Goal: Information Seeking & Learning: Learn about a topic

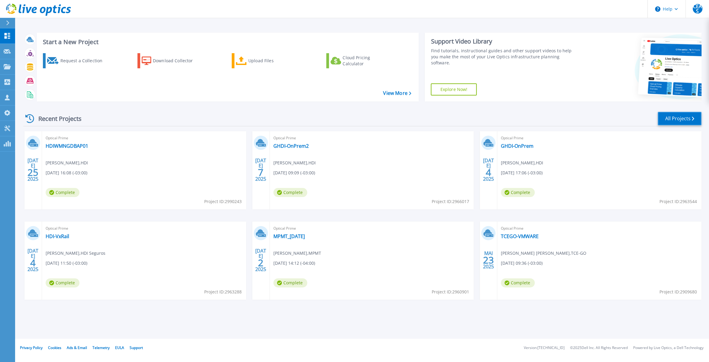
click at [683, 121] on link "All Projects" at bounding box center [680, 119] width 44 height 14
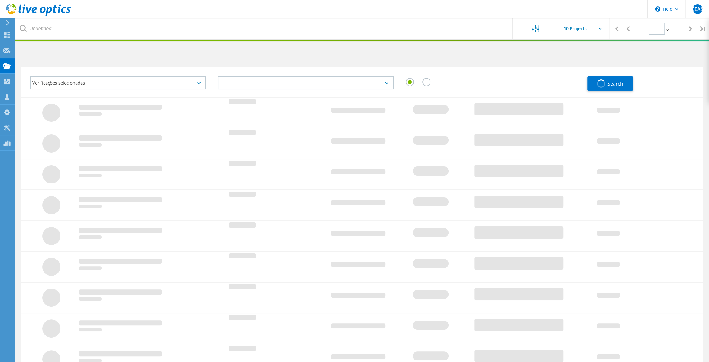
type input "2"
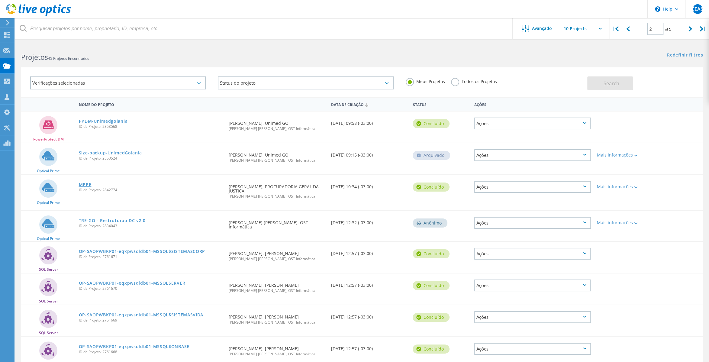
click at [85, 186] on link "MPPE" at bounding box center [85, 185] width 13 height 4
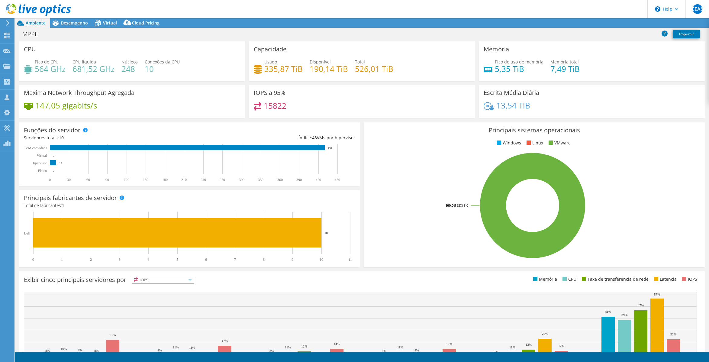
select select "USD"
click at [75, 24] on span "Desempenho" at bounding box center [74, 23] width 27 height 6
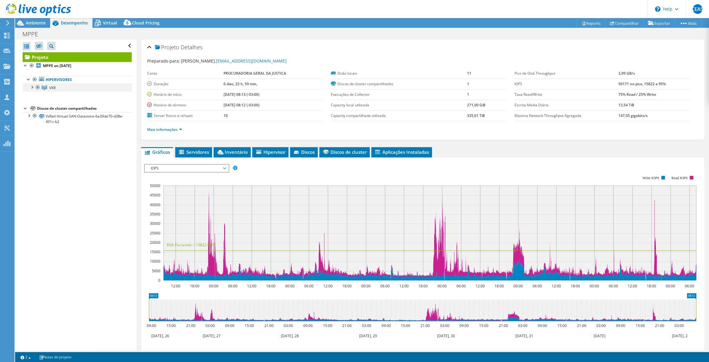
click at [32, 88] on div at bounding box center [32, 87] width 6 height 6
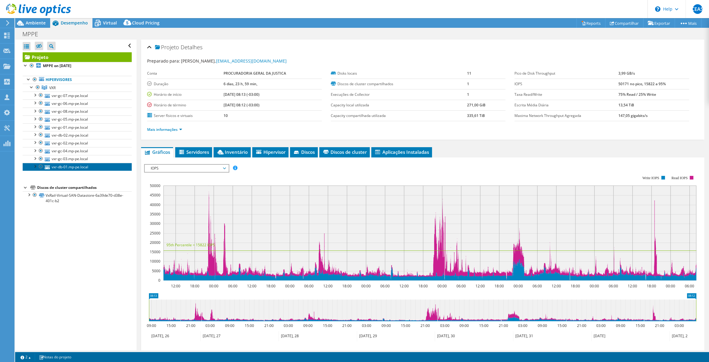
click at [72, 167] on link "vxr-db-01.mp-pe.local" at bounding box center [77, 167] width 109 height 8
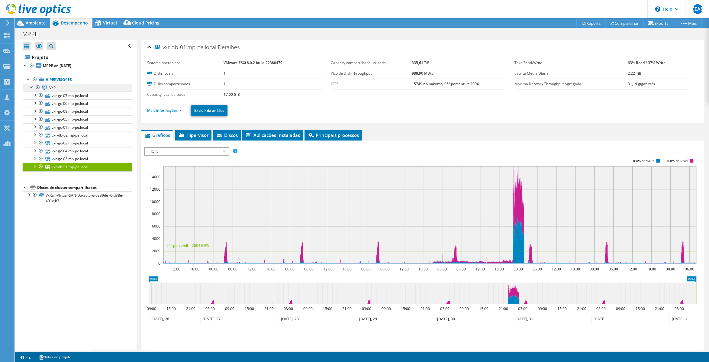
click at [59, 88] on link "VXR" at bounding box center [77, 88] width 109 height 8
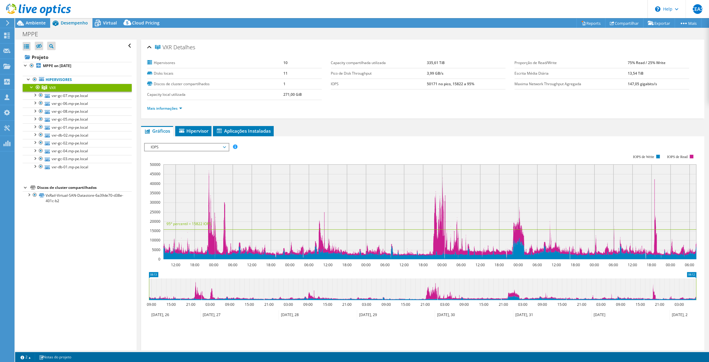
click at [224, 147] on span "IOPS" at bounding box center [187, 147] width 78 height 7
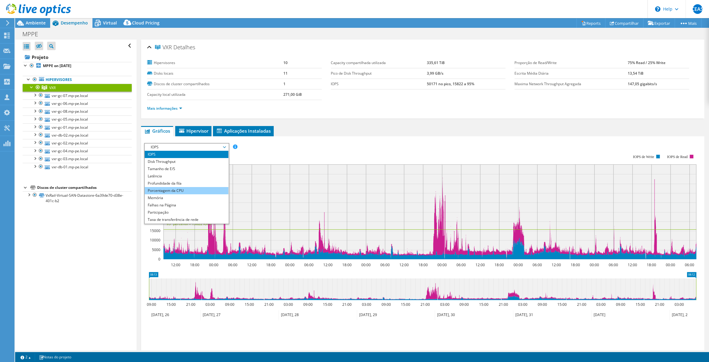
click at [195, 190] on li "Porcentagem da CPU" at bounding box center [187, 190] width 84 height 7
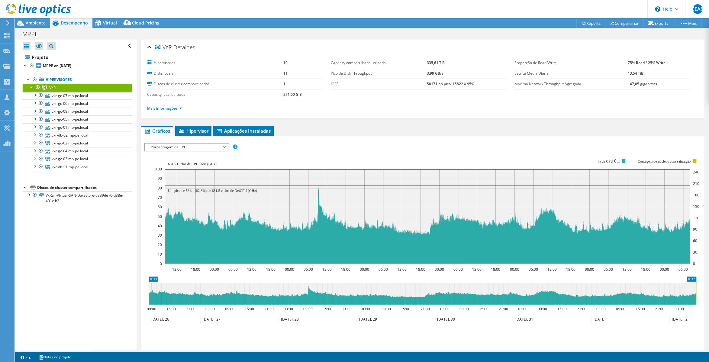
click at [182, 108] on link "Mais informações" at bounding box center [164, 108] width 35 height 5
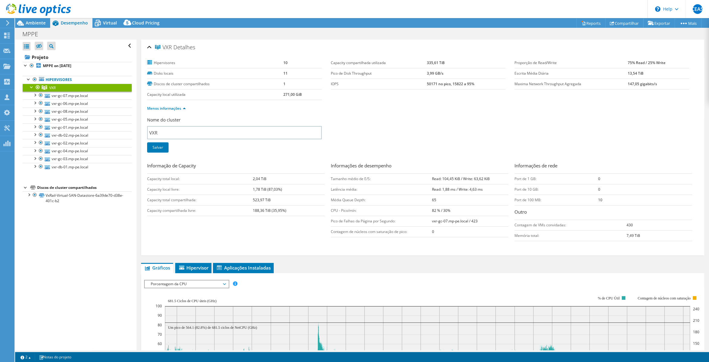
drag, startPoint x: 452, startPoint y: 211, endPoint x: 432, endPoint y: 212, distance: 20.9
click at [432, 212] on tr "CPU - Pico/mín: 82 % / 30%" at bounding box center [420, 210] width 178 height 11
click at [460, 212] on td "82 % / 30%" at bounding box center [470, 210] width 76 height 11
drag, startPoint x: 446, startPoint y: 212, endPoint x: 430, endPoint y: 213, distance: 16.3
click at [430, 213] on tr "CPU - Pico/mín: 82 % / 30%" at bounding box center [420, 210] width 178 height 11
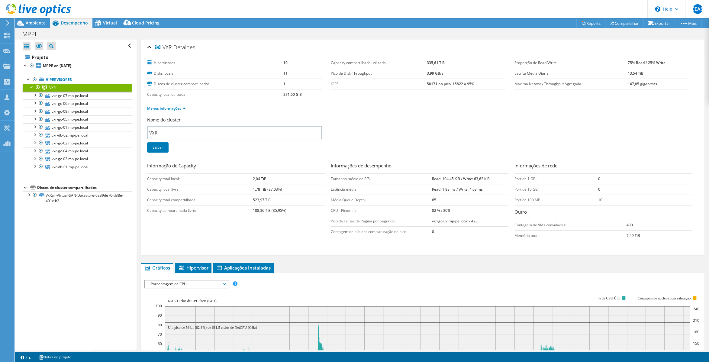
click at [473, 209] on td "82 % / 30%" at bounding box center [470, 210] width 76 height 11
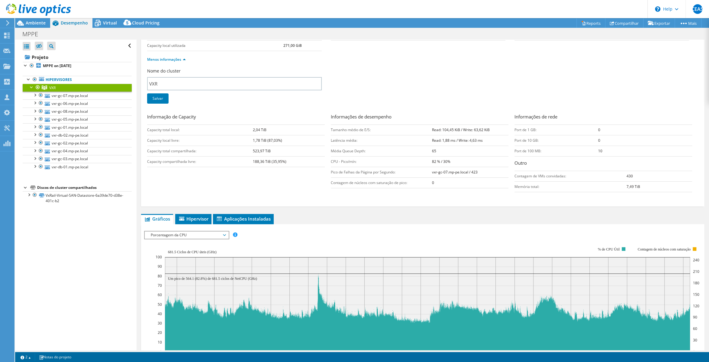
scroll to position [120, 0]
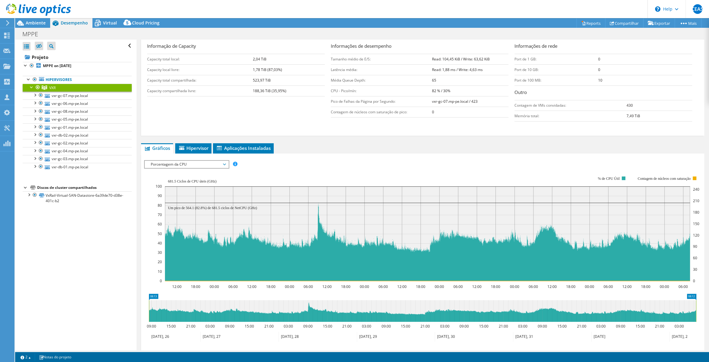
click at [213, 162] on span "Porcentagem da CPU" at bounding box center [187, 164] width 78 height 7
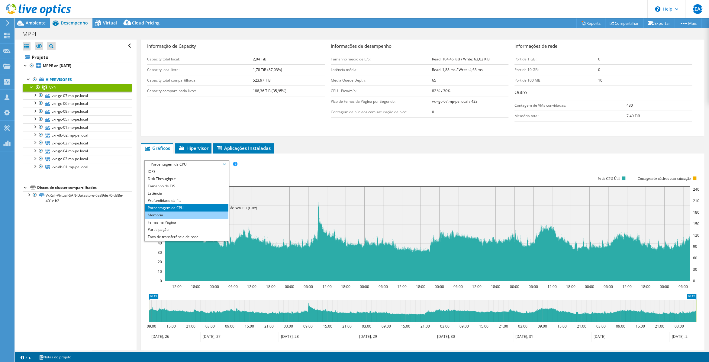
click at [194, 212] on li "Memória" at bounding box center [187, 215] width 84 height 7
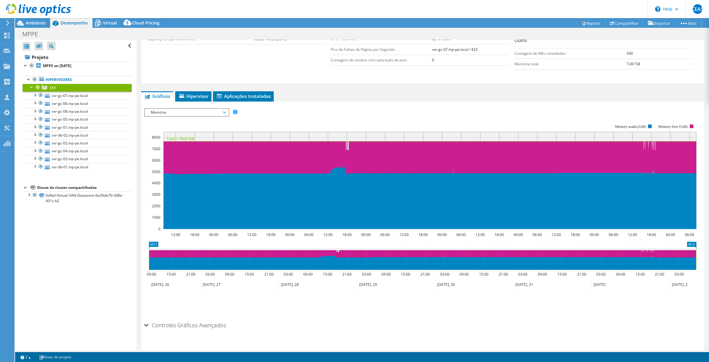
scroll to position [179, 0]
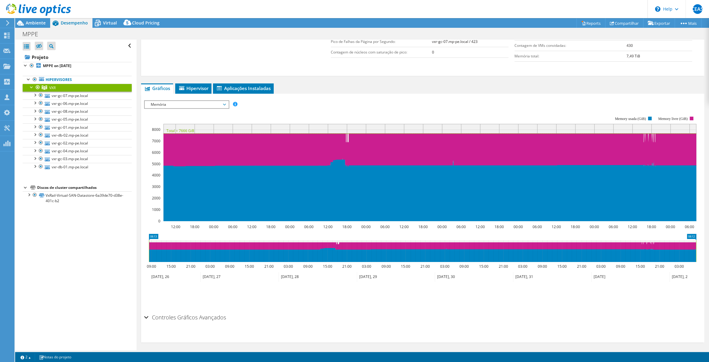
click at [192, 102] on span "Memória" at bounding box center [187, 104] width 78 height 7
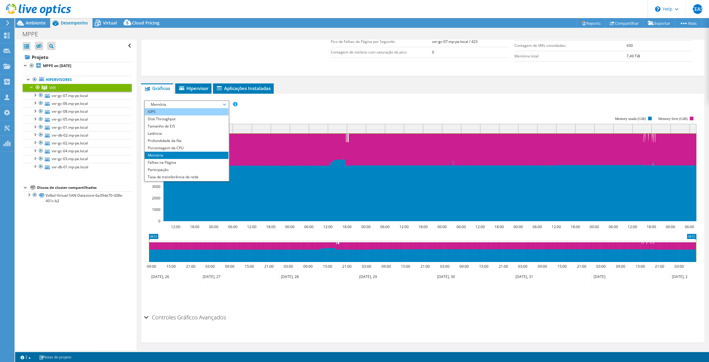
click at [199, 110] on li "IOPS" at bounding box center [187, 111] width 84 height 7
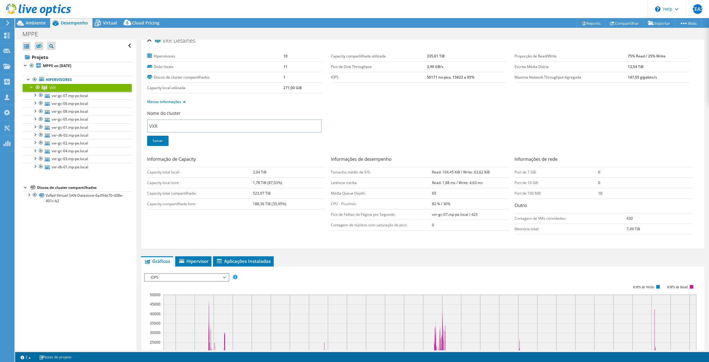
scroll to position [0, 0]
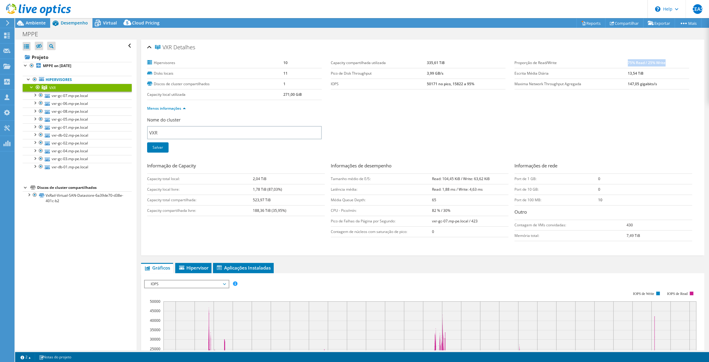
drag, startPoint x: 628, startPoint y: 62, endPoint x: 669, endPoint y: 64, distance: 41.1
click at [669, 64] on td "75% Read / 25% Write" at bounding box center [658, 63] width 61 height 11
click at [477, 127] on div "Nome do cluster VXR Salvar" at bounding box center [422, 138] width 551 height 43
drag, startPoint x: 427, startPoint y: 85, endPoint x: 437, endPoint y: 84, distance: 9.7
click at [437, 84] on b "50171 no pico, 15822 a 95%" at bounding box center [450, 83] width 47 height 5
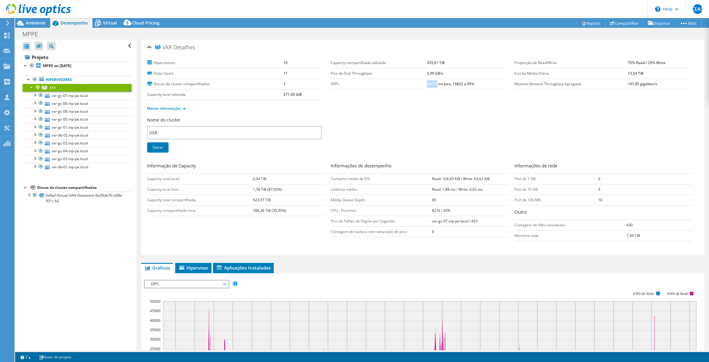
copy b "50171"
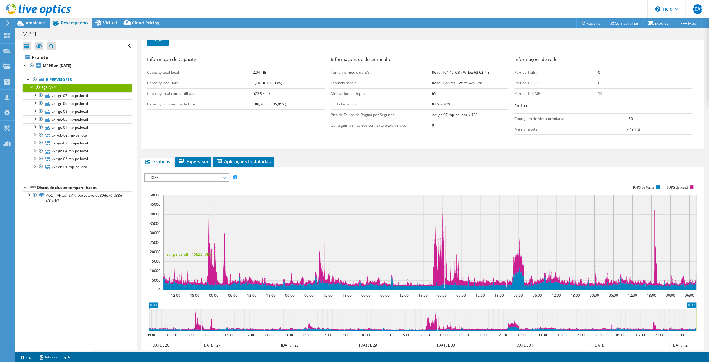
scroll to position [150, 0]
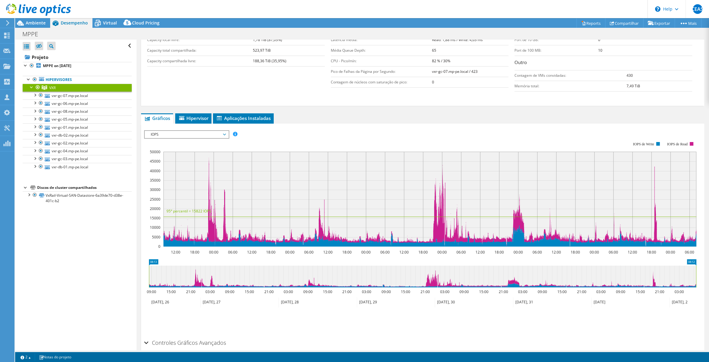
click at [195, 134] on span "IOPS" at bounding box center [187, 134] width 78 height 7
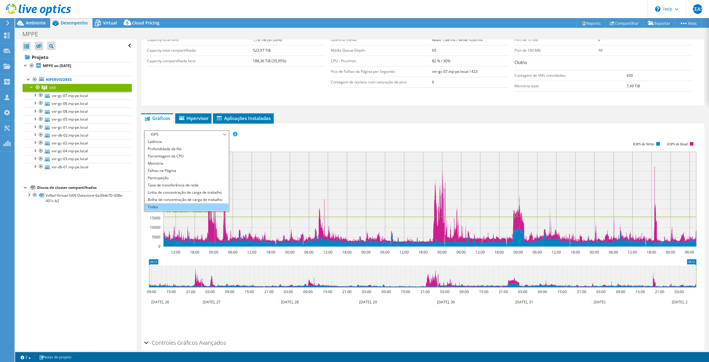
scroll to position [0, 0]
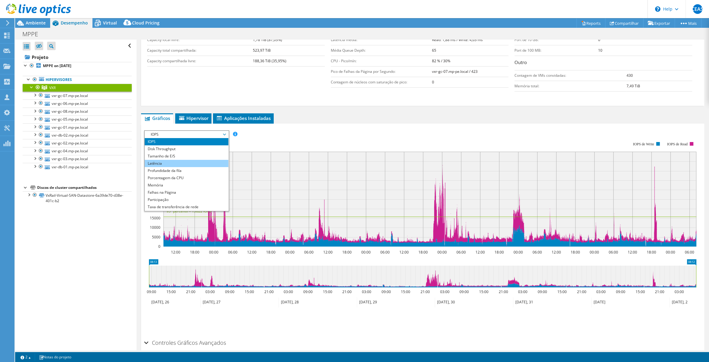
click at [161, 162] on li "Latência" at bounding box center [187, 163] width 84 height 7
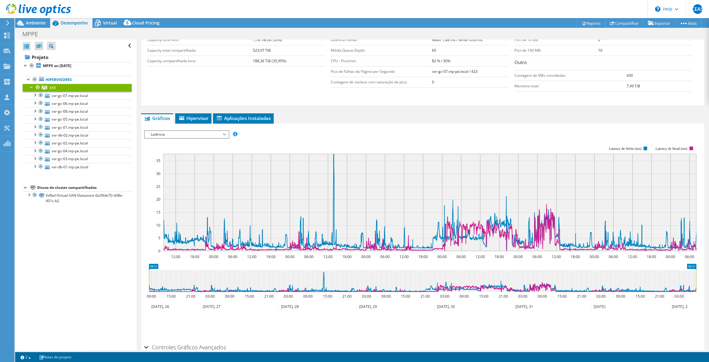
scroll to position [142, 0]
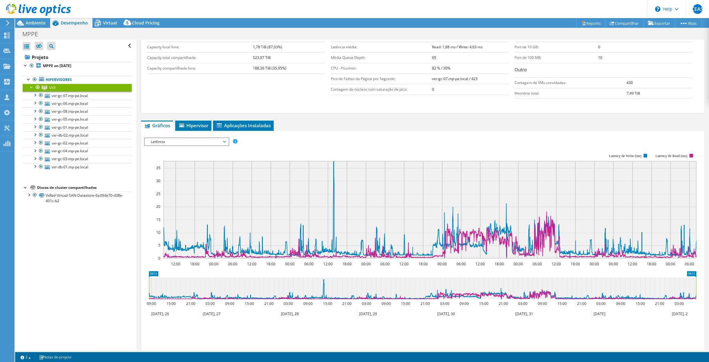
click at [340, 138] on div "IOPS Disk Throughput Tamanho de E/S Latência Profundidade da fila Porcentagem d…" at bounding box center [422, 141] width 557 height 8
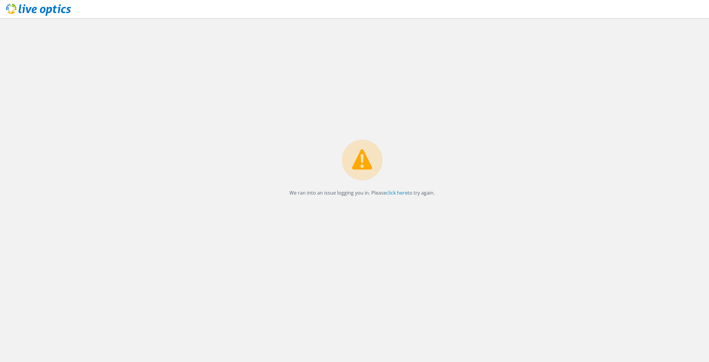
click at [170, 117] on div "We ran into an issue logging you in. Please click here to try again." at bounding box center [362, 190] width 694 height 344
click at [399, 193] on link "click here" at bounding box center [396, 192] width 21 height 7
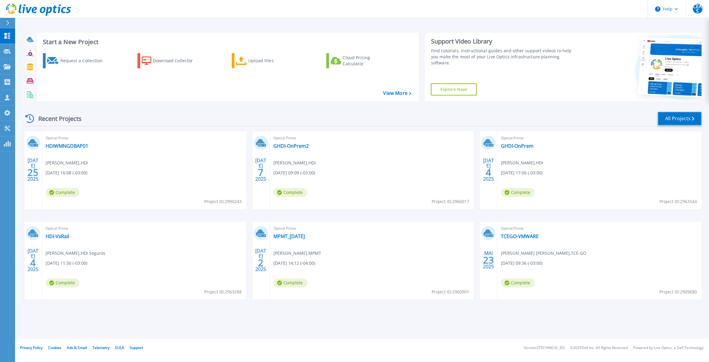
click at [675, 120] on link "All Projects" at bounding box center [680, 119] width 44 height 14
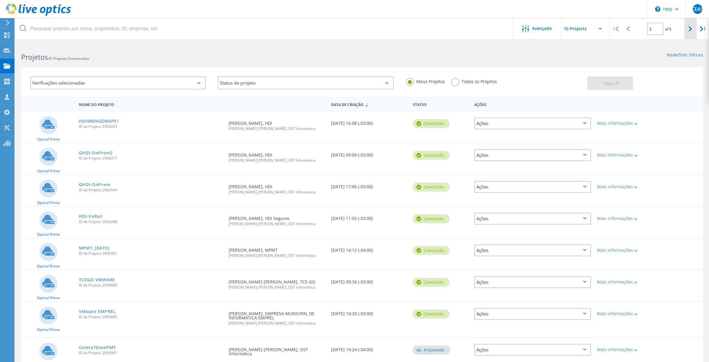
click at [689, 31] on icon at bounding box center [691, 28] width 4 height 5
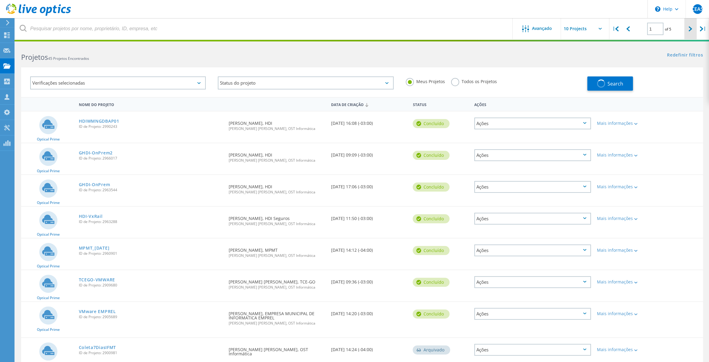
type input "2"
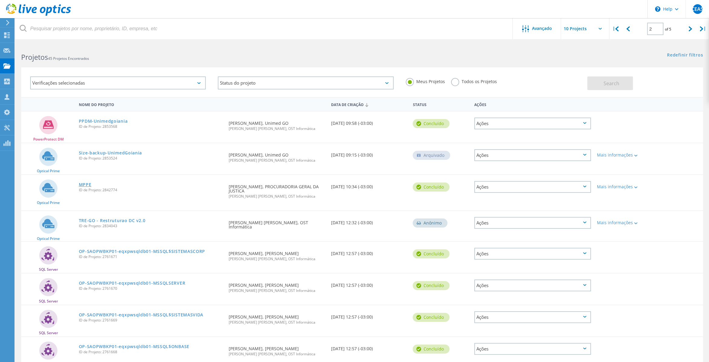
click at [82, 186] on link "MPPE" at bounding box center [85, 185] width 13 height 4
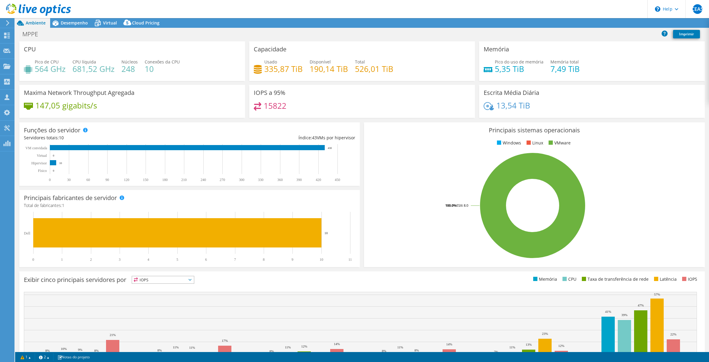
select select "USD"
click at [73, 21] on span "Desempenho" at bounding box center [74, 23] width 27 height 6
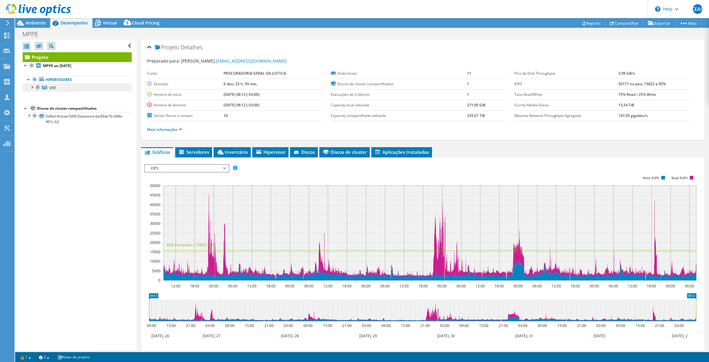
click at [61, 88] on link "VXR" at bounding box center [77, 88] width 109 height 8
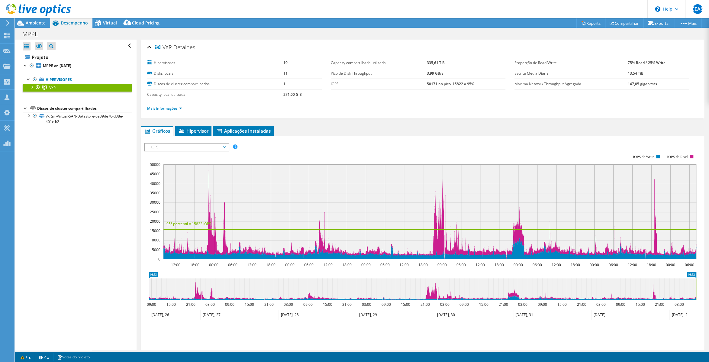
click at [201, 145] on span "IOPS" at bounding box center [187, 147] width 78 height 7
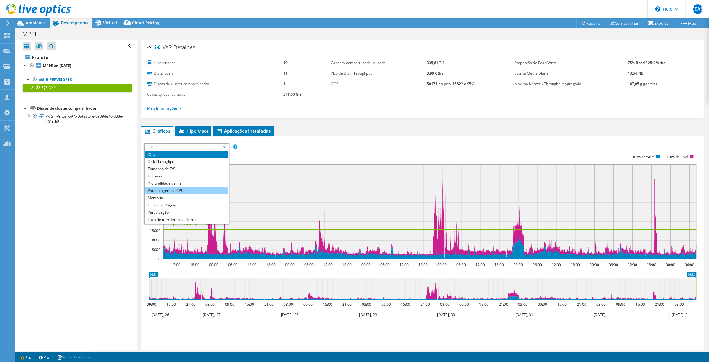
click at [186, 190] on li "Porcentagem da CPU" at bounding box center [187, 190] width 84 height 7
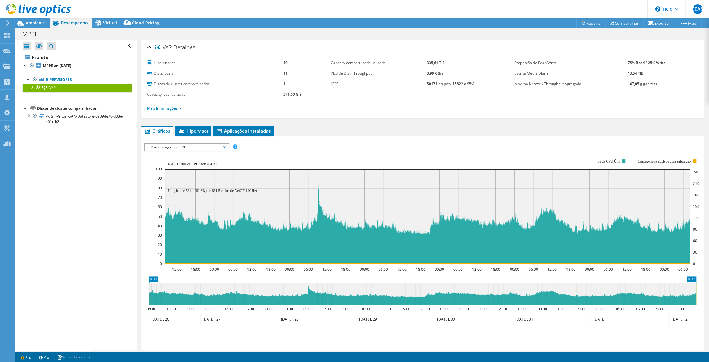
drag, startPoint x: 168, startPoint y: 164, endPoint x: 176, endPoint y: 163, distance: 7.9
click at [176, 163] on icon "12:00 18:00 00:00 06:00 12:00 18:00 00:00 06:00 12:00 18:00 00:00 06:00 12:00 1…" at bounding box center [422, 211] width 557 height 121
click at [214, 148] on span "Porcentagem da CPU" at bounding box center [187, 147] width 78 height 7
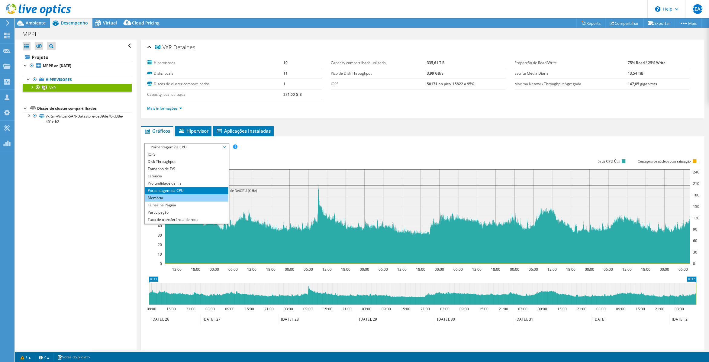
click at [190, 195] on li "Memória" at bounding box center [187, 197] width 84 height 7
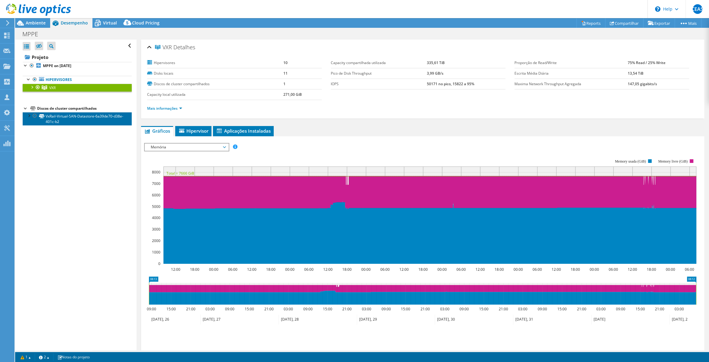
click at [71, 120] on link "VxRail-Virtual-SAN-Datastore-6a39de70-d38e-401c-b2" at bounding box center [77, 118] width 109 height 13
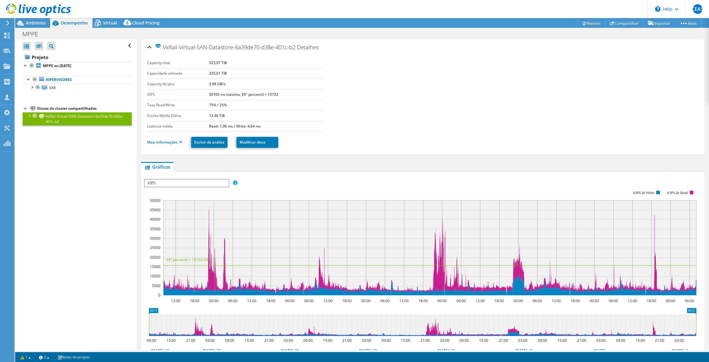
click at [208, 63] on label "Capacity total" at bounding box center [178, 63] width 62 height 6
drag, startPoint x: 209, startPoint y: 63, endPoint x: 229, endPoint y: 62, distance: 19.4
click at [229, 62] on td "523,97 TiB" at bounding box center [265, 63] width 113 height 11
copy b "523,97 TiB"
click at [32, 87] on div at bounding box center [32, 87] width 6 height 6
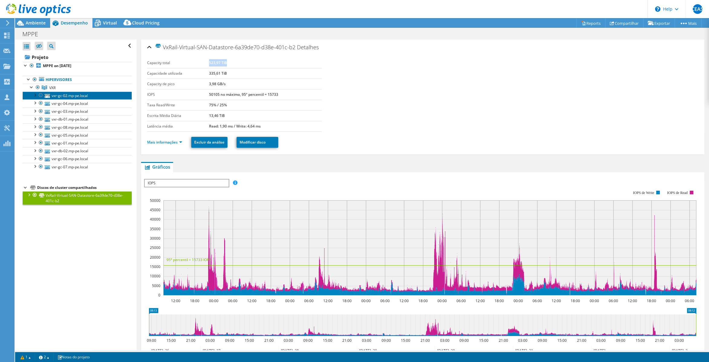
click at [71, 95] on link "vxr-gc-02.mp-pe.local" at bounding box center [77, 96] width 109 height 8
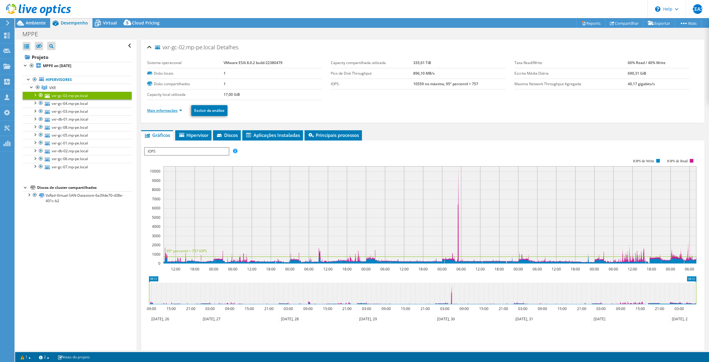
click at [175, 112] on link "Mais informações" at bounding box center [164, 110] width 35 height 5
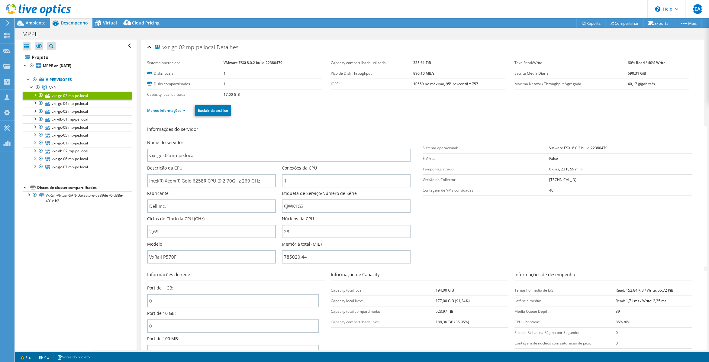
click at [503, 244] on section "Informações do servidor Nome do servidor vxr-gc-02.mp-pe.local Descrição da CPU…" at bounding box center [424, 196] width 554 height 141
click at [102, 24] on icon at bounding box center [97, 23] width 11 height 11
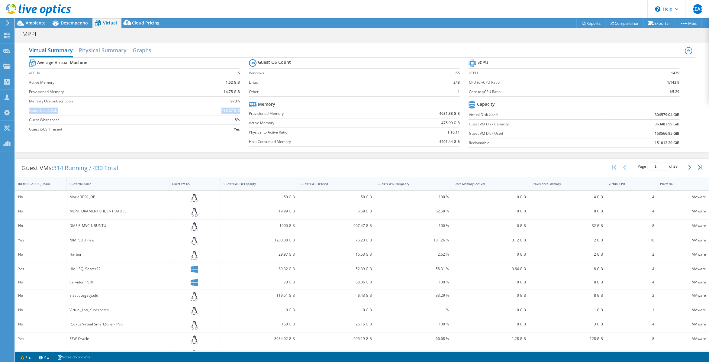
drag, startPoint x: 28, startPoint y: 111, endPoint x: 239, endPoint y: 112, distance: 210.6
click at [239, 112] on div "Virtual Summary Physical Summary Graphs Average Virtual Machine vCPUs 5 Active …" at bounding box center [362, 98] width 694 height 110
click at [210, 112] on td "489.07 GiB" at bounding box center [214, 110] width 50 height 9
drag, startPoint x: 221, startPoint y: 111, endPoint x: 232, endPoint y: 111, distance: 10.3
click at [232, 111] on b "489.07 GiB" at bounding box center [230, 111] width 18 height 6
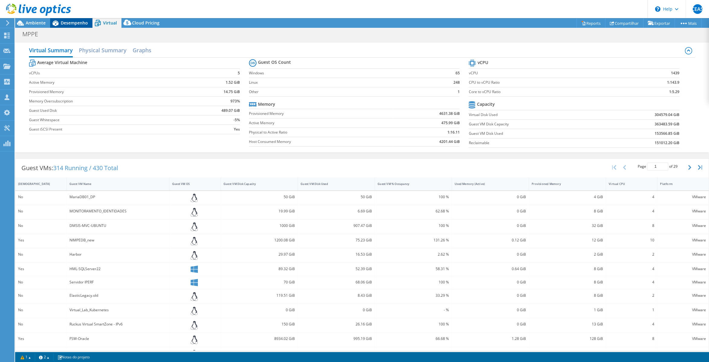
click at [66, 27] on div "Desempenho" at bounding box center [71, 23] width 42 height 10
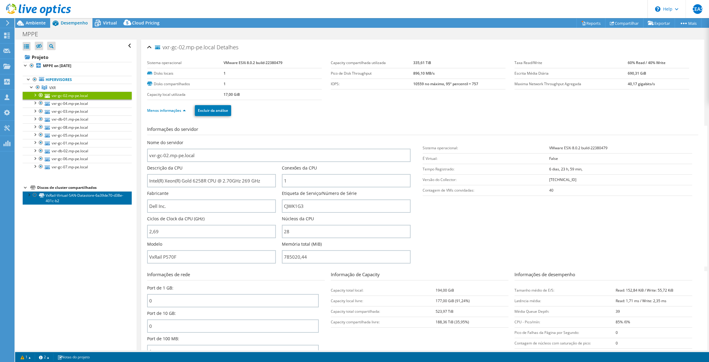
click at [66, 199] on link "VxRail-Virtual-SAN-Datastore-6a39de70-d38e-401c-b2" at bounding box center [77, 197] width 109 height 13
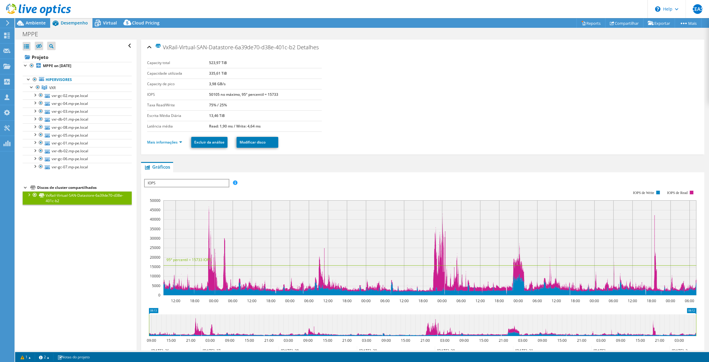
drag, startPoint x: 207, startPoint y: 75, endPoint x: 220, endPoint y: 74, distance: 13.0
click at [220, 74] on tr "Capacidade utilizada 335,61 TiB" at bounding box center [234, 73] width 175 height 11
copy tr "335,61"
click at [108, 26] on div "Virtual" at bounding box center [106, 23] width 29 height 10
